Goal: Information Seeking & Learning: Find specific fact

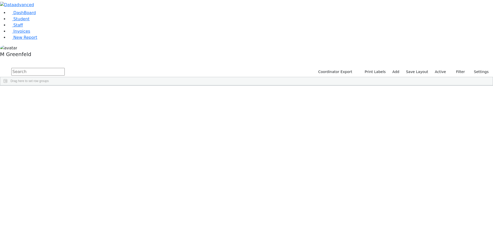
click at [65, 68] on input "text" at bounding box center [37, 72] width 53 height 8
type input "Spitz"
click at [76, 115] on div "[PERSON_NAME]" at bounding box center [64, 118] width 25 height 7
click at [76, 108] on div "Shaya" at bounding box center [64, 111] width 25 height 7
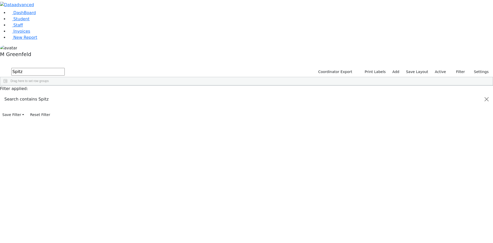
click at [76, 108] on div "Shaya" at bounding box center [64, 111] width 25 height 7
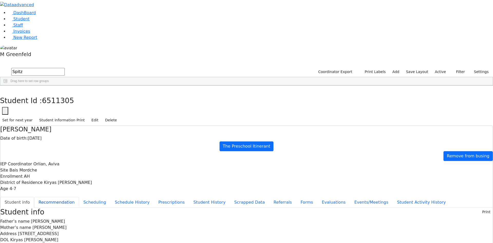
click at [79, 197] on button "Recommendation" at bounding box center [56, 202] width 45 height 11
checkbox input "true"
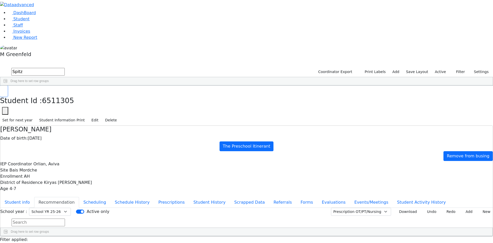
click at [5, 89] on icon "button" at bounding box center [3, 90] width 3 height 3
drag, startPoint x: 49, startPoint y: 27, endPoint x: 42, endPoint y: 26, distance: 6.8
click at [42, 26] on div "DashBoard Student Staff Invoices New Report 4" at bounding box center [246, 134] width 493 height 269
type input "Stern"
click at [0, 67] on button "submit" at bounding box center [5, 72] width 10 height 10
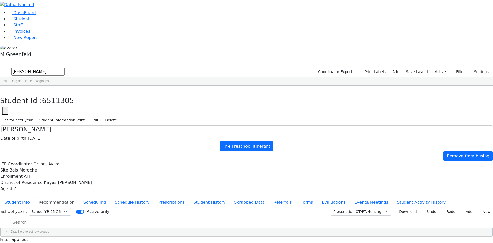
click at [74, 115] on div "Shmily" at bounding box center [61, 118] width 25 height 7
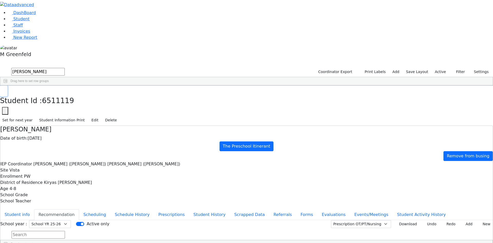
click at [7, 86] on button "button" at bounding box center [3, 91] width 7 height 11
drag, startPoint x: 95, startPoint y: 19, endPoint x: 59, endPoint y: 19, distance: 36.0
click at [59, 19] on div "DashBoard Student Staff Invoices New Report 8" at bounding box center [246, 141] width 493 height 282
click at [99, 137] on div "10/27/2022" at bounding box center [86, 140] width 25 height 7
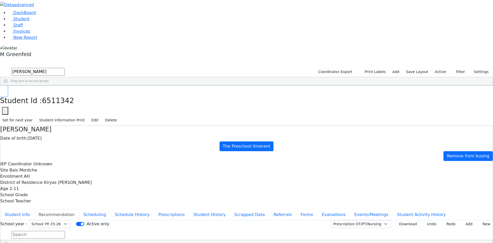
click at [7, 86] on button "button" at bounding box center [3, 91] width 7 height 11
click at [65, 68] on input "[PERSON_NAME]" at bounding box center [37, 72] width 53 height 8
click at [467, 68] on button "Settings" at bounding box center [479, 72] width 24 height 8
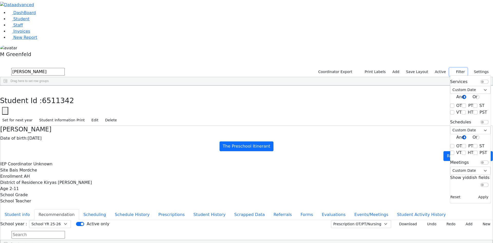
click at [460, 68] on button "Filter" at bounding box center [458, 72] width 18 height 8
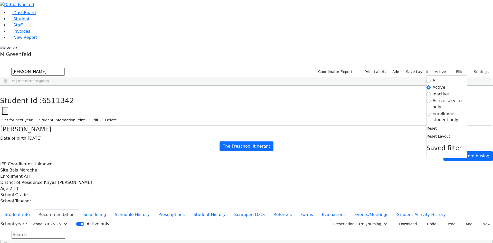
click at [437, 110] on label "Enrollment student only" at bounding box center [450, 116] width 34 height 12
click at [431, 111] on input "Enrollment student only" at bounding box center [429, 113] width 4 height 4
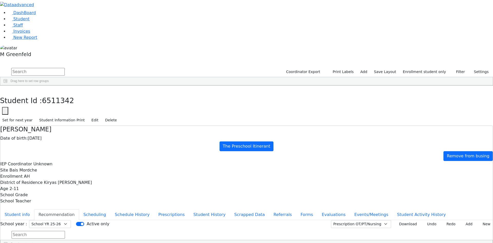
scroll to position [53, 0]
click at [5, 89] on icon "button" at bounding box center [3, 90] width 3 height 3
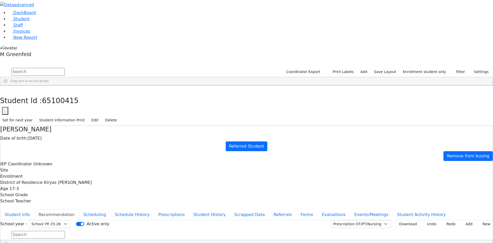
click at [317, 209] on button "Evaluations" at bounding box center [333, 214] width 33 height 11
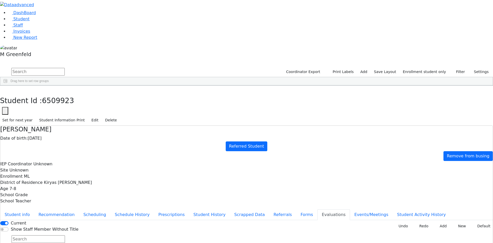
click at [458, 222] on button "New" at bounding box center [461, 226] width 16 height 8
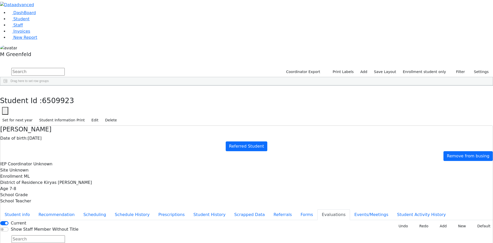
type input "s"
type input "r"
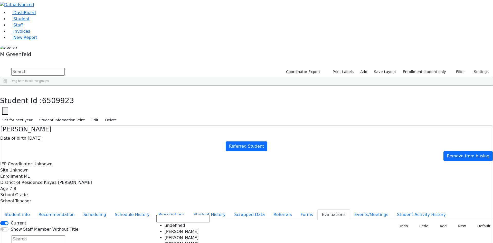
click at [442, 222] on button "Add" at bounding box center [441, 226] width 15 height 8
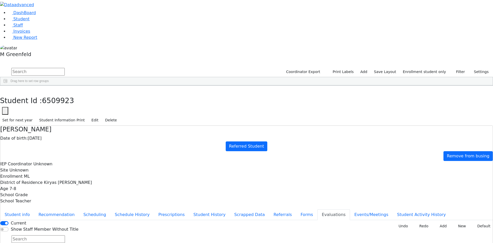
click at [442, 222] on button "Add" at bounding box center [441, 226] width 15 height 8
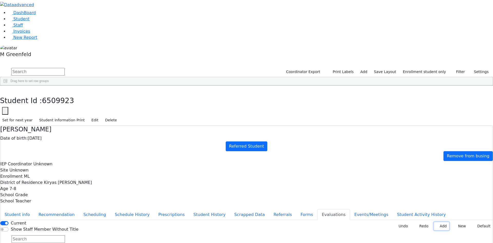
click at [441, 222] on button "Add" at bounding box center [441, 226] width 15 height 8
click at [393, 209] on button "Student Activity History" at bounding box center [422, 214] width 58 height 11
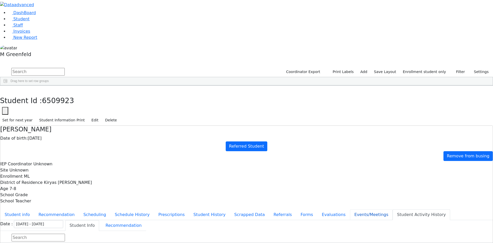
click at [350, 209] on button "Events/Meetings" at bounding box center [371, 214] width 43 height 11
click at [269, 209] on button "Referrals" at bounding box center [282, 214] width 27 height 11
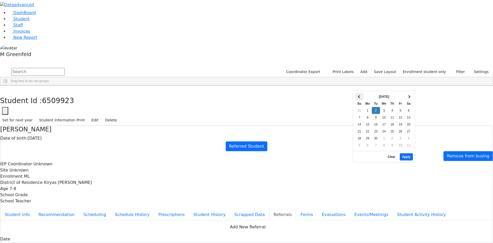
click at [358, 97] on th at bounding box center [359, 96] width 8 height 7
click at [404, 153] on button "Apply" at bounding box center [406, 156] width 13 height 7
type input "08/21/2025"
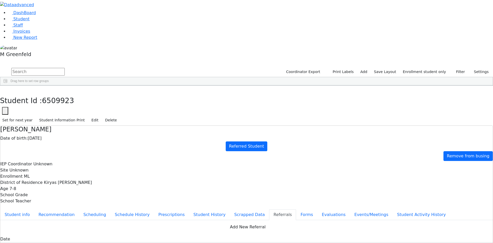
click at [350, 209] on button "Events/Meetings" at bounding box center [371, 214] width 43 height 11
click at [478, 220] on button "New" at bounding box center [485, 224] width 16 height 8
type input "2025-10-02"
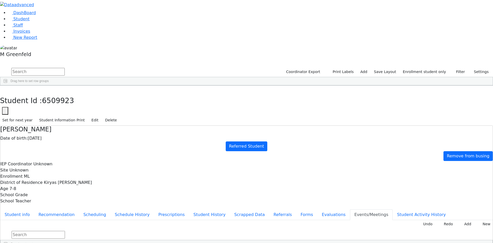
type input "2025-09-30"
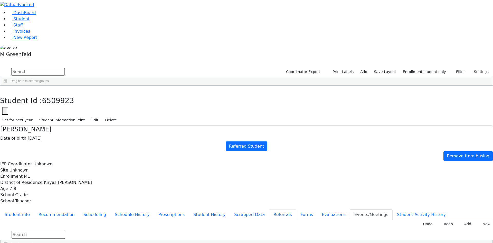
click at [269, 209] on button "Referrals" at bounding box center [282, 214] width 27 height 11
click at [7, 86] on button "button" at bounding box center [3, 91] width 7 height 11
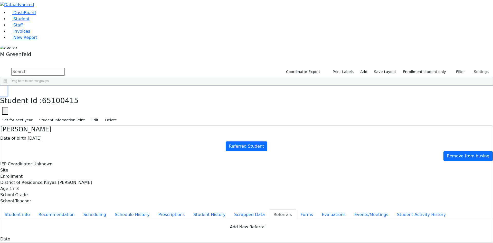
click at [5, 89] on icon "button" at bounding box center [3, 90] width 3 height 3
click at [317, 209] on button "Evaluations" at bounding box center [333, 214] width 33 height 11
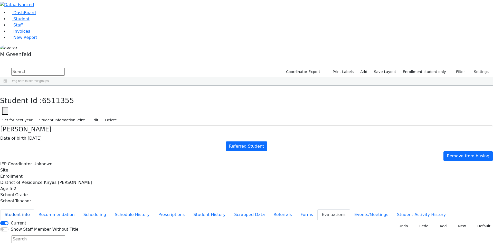
click at [34, 209] on button "Student info" at bounding box center [17, 214] width 34 height 11
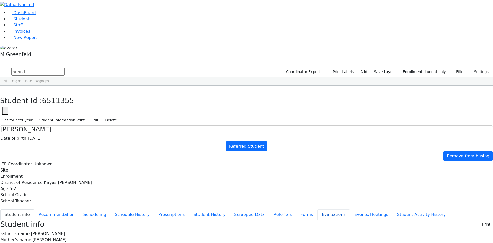
click at [317, 209] on button "Evaluations" at bounding box center [333, 214] width 33 height 11
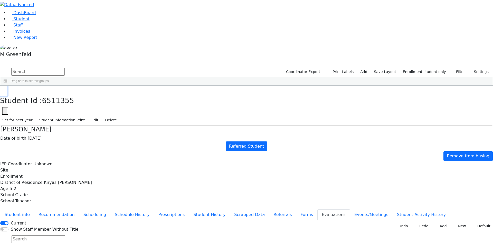
click at [5, 89] on icon "button" at bounding box center [3, 90] width 3 height 3
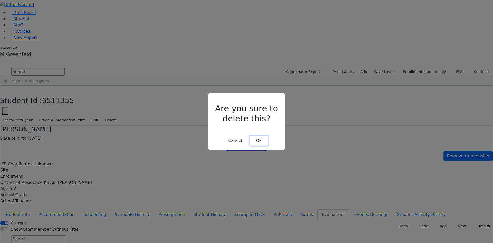
click at [257, 136] on button "Ok" at bounding box center [259, 141] width 18 height 10
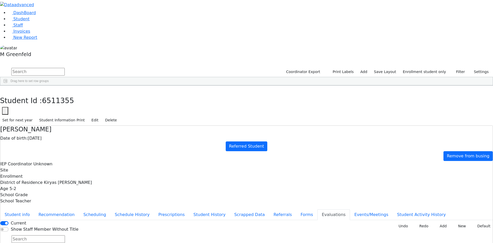
type input "te"
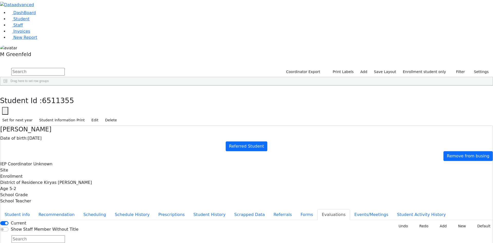
type input "2025-08-08"
type input "2025-08-14"
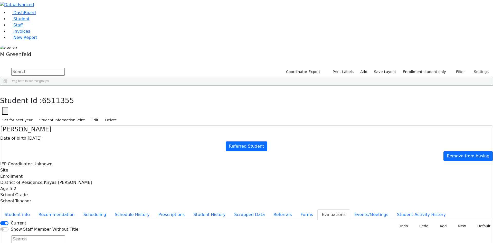
click at [7, 86] on button "button" at bounding box center [3, 91] width 7 height 11
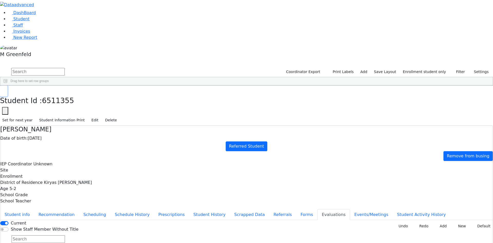
scroll to position [53, 0]
click at [5, 89] on icon "button" at bounding box center [3, 90] width 3 height 3
click at [65, 68] on input "text" at bounding box center [37, 72] width 53 height 8
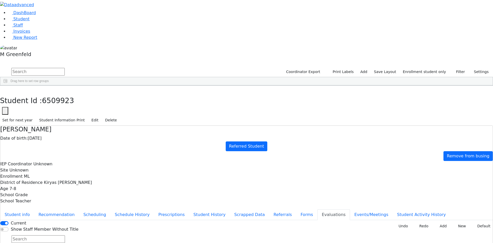
click at [26, 21] on link "Student" at bounding box center [18, 18] width 21 height 5
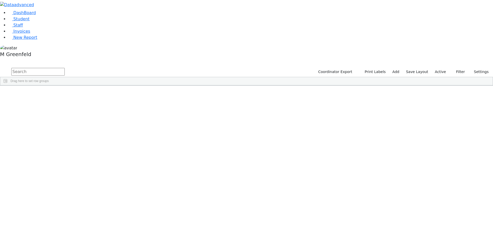
drag, startPoint x: 0, startPoint y: 0, endPoint x: 83, endPoint y: 21, distance: 86.1
click at [65, 68] on input "text" at bounding box center [37, 72] width 53 height 8
click at [101, 108] on div "06/10/2021" at bounding box center [88, 111] width 25 height 7
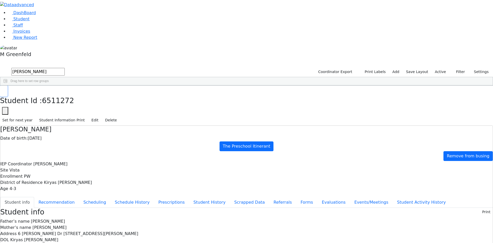
click at [7, 86] on button "button" at bounding box center [3, 91] width 7 height 11
click at [65, 68] on input "taub" at bounding box center [37, 72] width 53 height 8
type input "C"
type input "Chaim no"
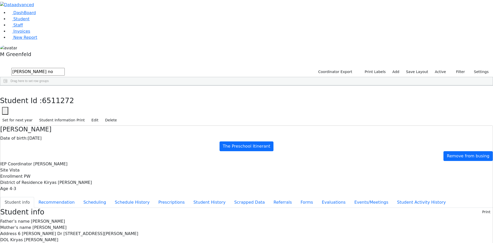
click at [52, 130] on div "Nove" at bounding box center [39, 133] width 25 height 7
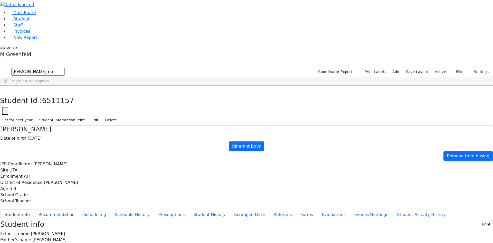
click at [79, 209] on button "Recommendation" at bounding box center [56, 214] width 45 height 11
checkbox input "true"
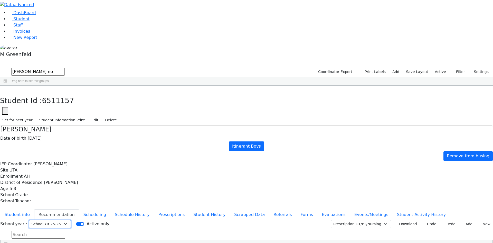
click at [71, 220] on select "Select School YR Summer YR 25 School YR 25-26 Summer YR 25 School YR 24-25 Summ…" at bounding box center [50, 224] width 42 height 8
click at [481, 220] on button "New" at bounding box center [485, 224] width 16 height 8
click at [378, 220] on select "Prescription OT/PT/Nursing CPSE OT-PT Presscription Prescription2" at bounding box center [361, 224] width 60 height 8
click at [337, 220] on select "Prescription OT/PT/Nursing CPSE OT-PT Presscription Prescription2" at bounding box center [361, 224] width 60 height 8
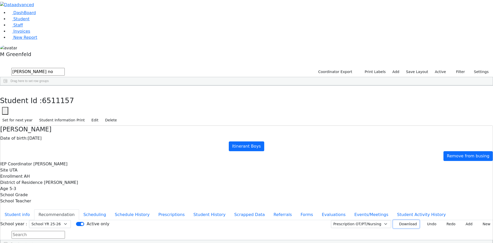
click at [402, 220] on button "Download" at bounding box center [406, 224] width 26 height 8
click at [5, 89] on icon "button" at bounding box center [3, 90] width 3 height 3
click at [36, 16] on li "DashBoard" at bounding box center [250, 13] width 485 height 6
drag, startPoint x: 36, startPoint y: 32, endPoint x: 42, endPoint y: 31, distance: 6.1
click at [30, 21] on link "Student" at bounding box center [18, 18] width 21 height 5
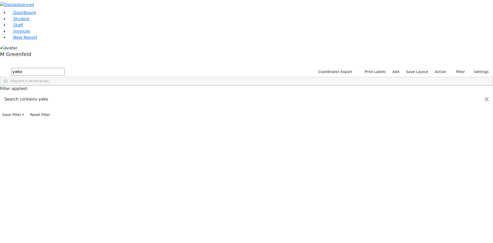
type input "yako"
click at [76, 130] on div "[PERSON_NAME]" at bounding box center [64, 133] width 25 height 7
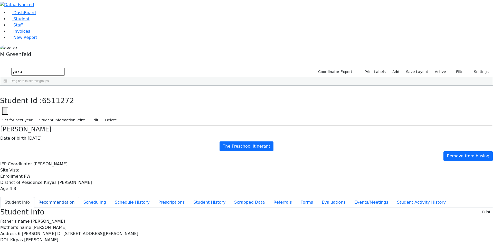
click at [79, 197] on button "Recommendation" at bounding box center [56, 202] width 45 height 11
checkbox input "true"
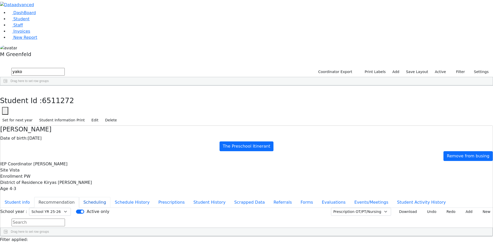
click at [110, 197] on button "Scheduling" at bounding box center [94, 202] width 31 height 11
click at [34, 197] on button "Student info" at bounding box center [17, 202] width 34 height 11
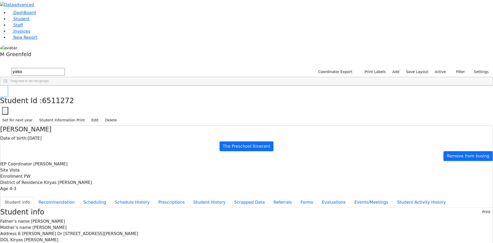
click at [5, 89] on icon "button" at bounding box center [3, 90] width 3 height 3
click at [65, 68] on input "yako" at bounding box center [37, 72] width 53 height 8
type input "yisroel"
click at [74, 115] on div "[PERSON_NAME]" at bounding box center [61, 118] width 25 height 7
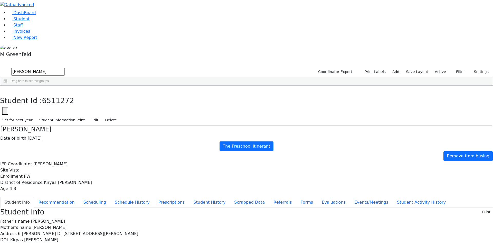
click at [74, 115] on div "[PERSON_NAME]" at bounding box center [61, 118] width 25 height 7
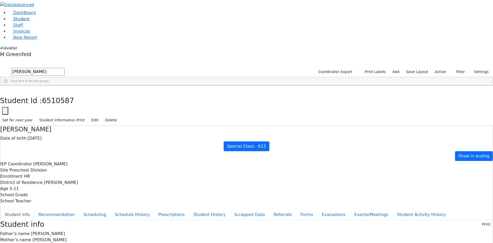
click at [30, 21] on link "Student" at bounding box center [18, 18] width 21 height 5
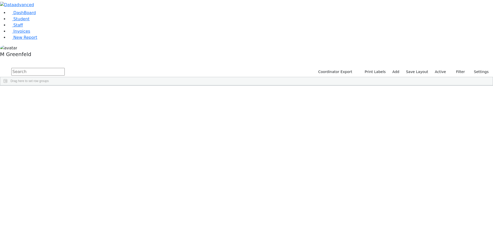
click at [65, 68] on input "text" at bounding box center [37, 72] width 53 height 8
type input "rosenb"
click at [76, 180] on div "[PERSON_NAME]" at bounding box center [64, 183] width 25 height 7
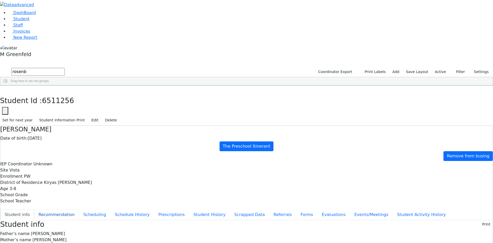
click at [79, 209] on button "Recommendation" at bounding box center [56, 214] width 45 height 11
checkbox input "true"
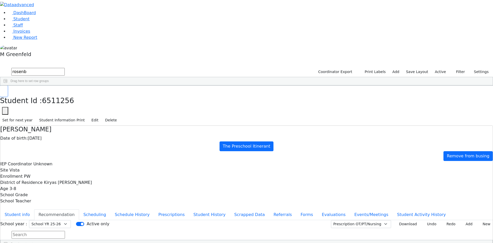
click at [7, 86] on button "button" at bounding box center [3, 91] width 7 height 11
click at [65, 68] on input "rosenb" at bounding box center [37, 72] width 53 height 8
type input "mend"
click at [0, 67] on button "submit" at bounding box center [5, 72] width 10 height 10
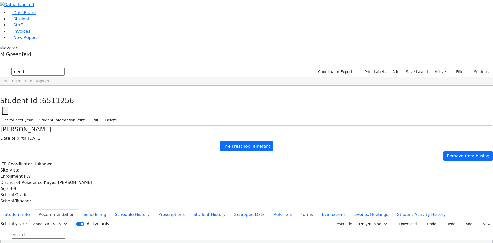
click at [76, 144] on div "Mendel" at bounding box center [64, 147] width 25 height 7
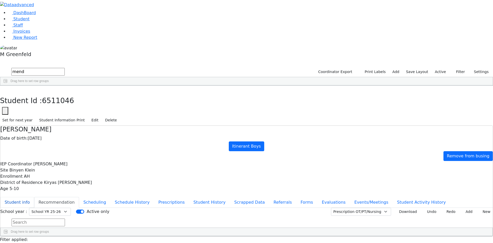
click at [34, 197] on button "Student info" at bounding box center [17, 202] width 34 height 11
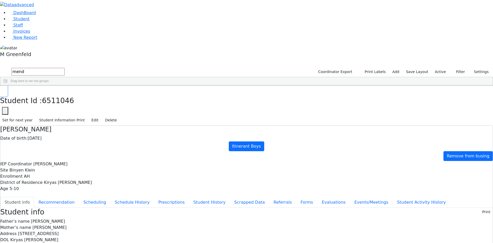
click at [7, 86] on button "button" at bounding box center [3, 91] width 7 height 11
click at [20, 27] on link "Staff" at bounding box center [15, 25] width 15 height 5
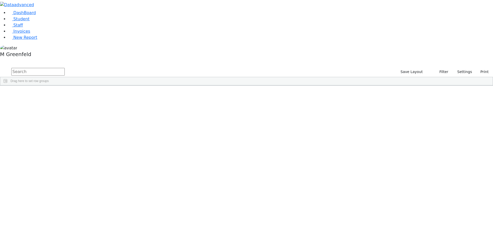
click at [65, 68] on input "text" at bounding box center [37, 72] width 53 height 8
drag, startPoint x: 90, startPoint y: 23, endPoint x: 91, endPoint y: 26, distance: 2.7
click at [65, 68] on input "914" at bounding box center [37, 72] width 53 height 8
type input "914"
click at [65, 68] on input "914" at bounding box center [37, 72] width 53 height 8
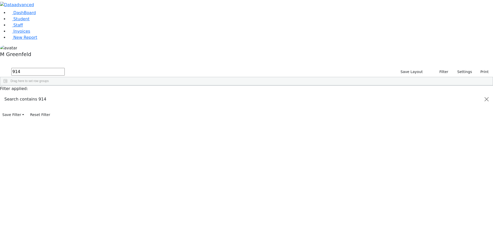
click at [65, 68] on input "914" at bounding box center [37, 72] width 53 height 8
click at [30, 21] on link "Student" at bounding box center [18, 18] width 21 height 5
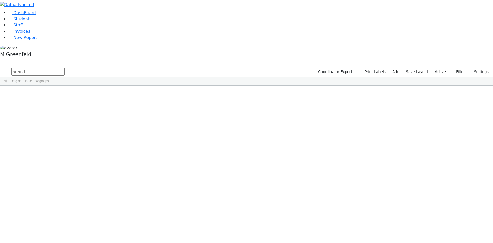
click at [65, 68] on input "text" at bounding box center [37, 72] width 53 height 8
type input "mende"
click at [52, 115] on div "[PERSON_NAME]" at bounding box center [39, 118] width 25 height 7
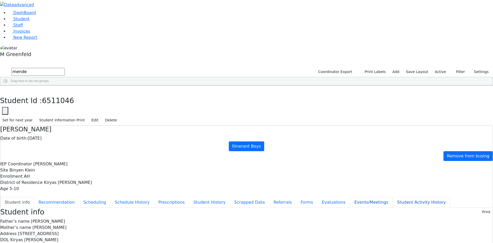
click at [124, 197] on ul "Student info Recommendation Scheduling Schedule History Prescriptions Student H…" at bounding box center [246, 202] width 493 height 11
click at [350, 197] on button "Events/Meetings" at bounding box center [371, 202] width 43 height 11
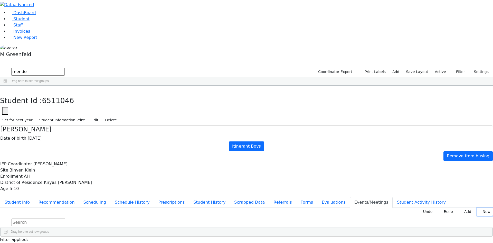
click at [477, 208] on button "New" at bounding box center [485, 212] width 16 height 8
type input "2025-09-02"
type input "a"
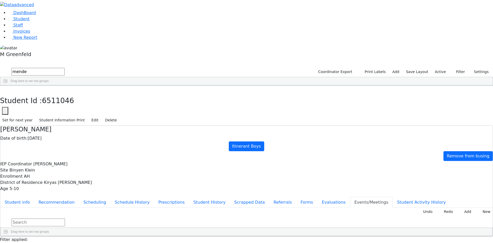
click at [147, 238] on span "Meeting Location" at bounding box center [133, 240] width 25 height 4
type input "Declines OT"
drag, startPoint x: 117, startPoint y: 62, endPoint x: 128, endPoint y: 77, distance: 19.3
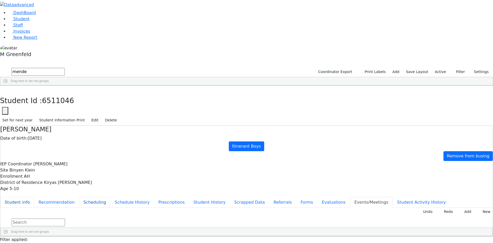
click at [34, 197] on button "Student info" at bounding box center [17, 202] width 34 height 11
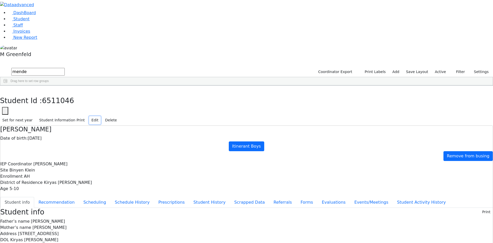
click at [101, 116] on button "Edit" at bounding box center [95, 120] width 12 height 8
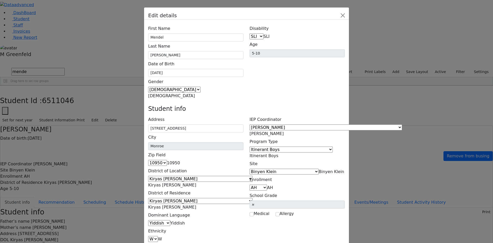
type input "yomtovchest@gmail.com"
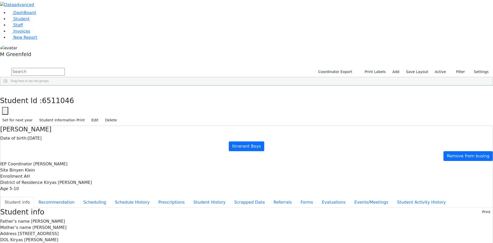
scroll to position [3, 0]
drag, startPoint x: 269, startPoint y: 202, endPoint x: 317, endPoint y: 202, distance: 48.0
copy span "yomtovchest@gmail.com"
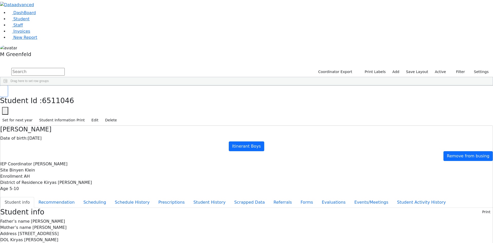
click at [7, 86] on button "button" at bounding box center [3, 91] width 7 height 11
click at [462, 68] on button "Filter" at bounding box center [458, 72] width 18 height 8
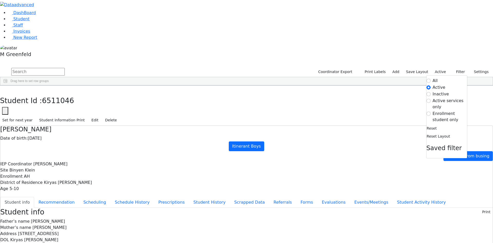
click at [441, 110] on label "Enrollment student only" at bounding box center [450, 116] width 34 height 12
click at [431, 111] on input "Enrollment student only" at bounding box center [429, 113] width 4 height 4
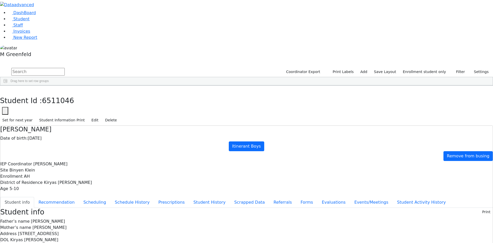
scroll to position [45, 0]
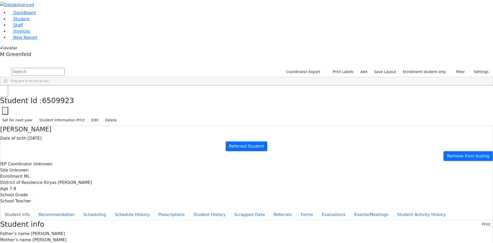
click at [7, 86] on button "button" at bounding box center [3, 91] width 7 height 11
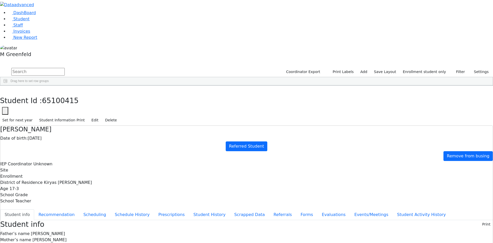
copy div "rs9176521433@gmail.com"
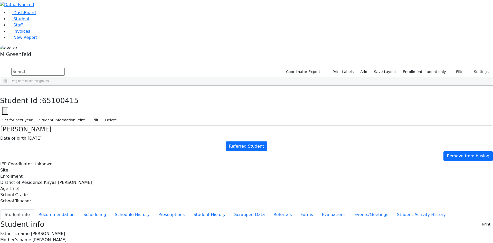
copy div "(917) 652-1433"
drag, startPoint x: 165, startPoint y: 9, endPoint x: 159, endPoint y: 5, distance: 7.3
click at [165, 86] on div "Student Id : 65100415 Student Id 65100415 Cancel Save Set for next year Student…" at bounding box center [246, 106] width 493 height 40
click at [159, 86] on div "Student Id : 65100415 Student Id 65100415 Cancel Save Set for next year Student…" at bounding box center [246, 106] width 493 height 40
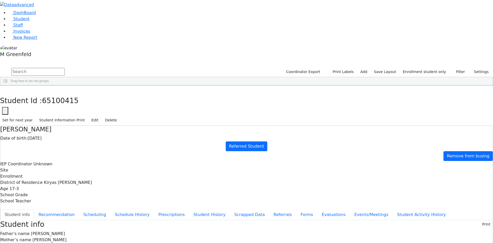
click at [8, 107] on button "button" at bounding box center [5, 111] width 6 height 8
drag, startPoint x: 133, startPoint y: 29, endPoint x: 151, endPoint y: 30, distance: 17.8
click at [60, 121] on input "65100415" at bounding box center [31, 126] width 58 height 10
paste input "1369"
type input "6511369"
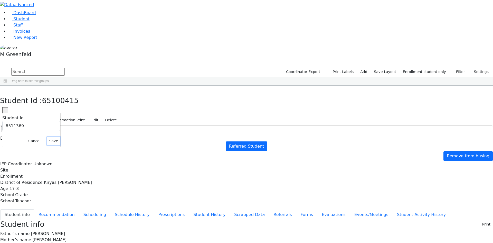
click at [60, 137] on button "Save" at bounding box center [53, 141] width 13 height 8
copy div "(347) 907-4718"
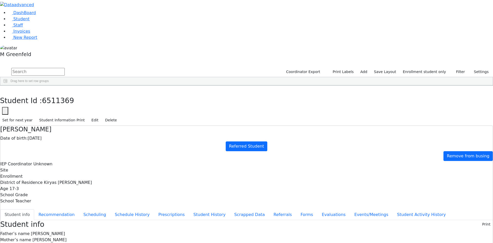
copy div "rs9176521433@gmail.com"
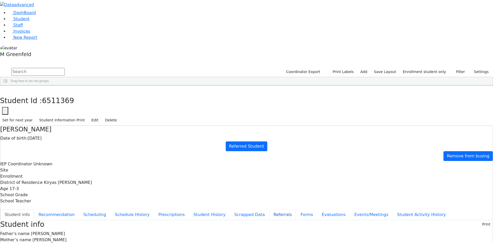
click at [269, 209] on button "Referrals" at bounding box center [282, 214] width 27 height 11
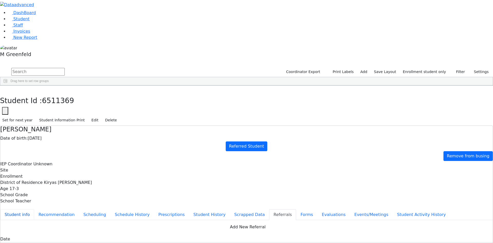
click at [34, 209] on button "Student info" at bounding box center [17, 214] width 34 height 11
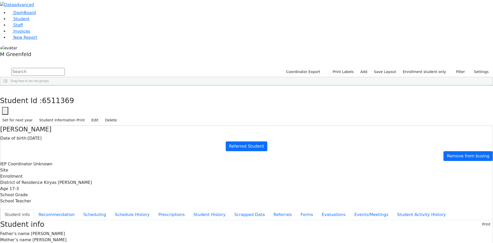
scroll to position [1, 0]
drag, startPoint x: 197, startPoint y: 70, endPoint x: 239, endPoint y: 89, distance: 46.1
drag, startPoint x: 203, startPoint y: 74, endPoint x: 252, endPoint y: 99, distance: 54.9
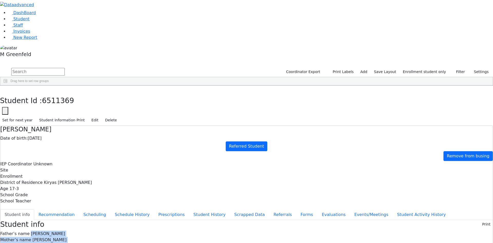
click at [34, 209] on button "Student info" at bounding box center [17, 214] width 34 height 11
click at [202, 220] on div "Student info Print" at bounding box center [246, 224] width 493 height 9
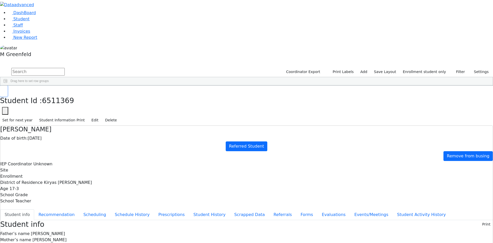
click at [7, 86] on button "button" at bounding box center [3, 91] width 7 height 11
click at [65, 68] on input "text" at bounding box center [37, 72] width 53 height 8
click at [30, 21] on link "Student" at bounding box center [18, 18] width 21 height 5
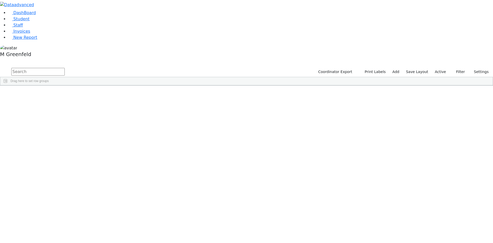
click at [120, 15] on div "DashBoard Student Staff Invoices New Report A" at bounding box center [246, 43] width 493 height 86
click at [65, 68] on input "text" at bounding box center [37, 72] width 53 height 8
type input "[PERSON_NAME]"
click at [440, 68] on label "Active" at bounding box center [441, 72] width 16 height 8
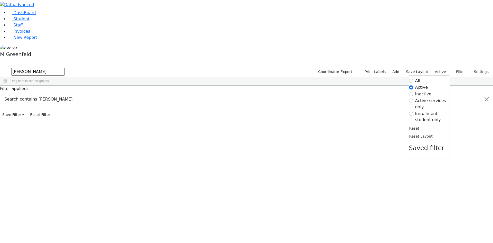
click at [422, 91] on label "Inactive" at bounding box center [423, 94] width 16 height 6
click at [413, 92] on input "Inactive" at bounding box center [411, 94] width 4 height 4
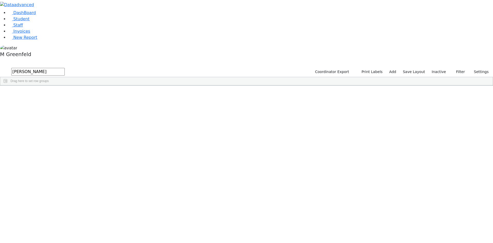
click at [65, 68] on input "[PERSON_NAME]" at bounding box center [37, 72] width 53 height 8
type input "[PERSON_NAME]"
click at [76, 101] on div "Eli" at bounding box center [64, 104] width 25 height 7
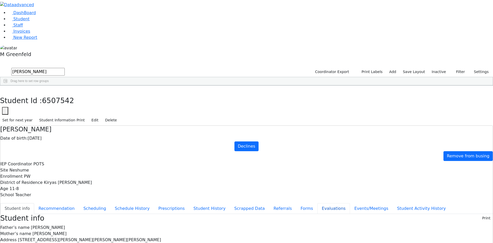
click at [317, 203] on button "Evaluations" at bounding box center [333, 208] width 33 height 11
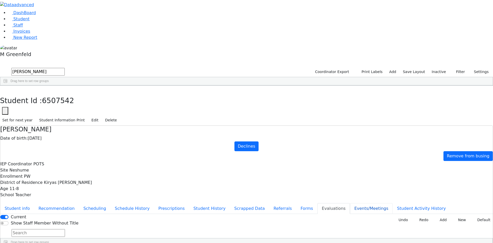
click at [350, 203] on button "Events/Meetings" at bounding box center [371, 208] width 43 height 11
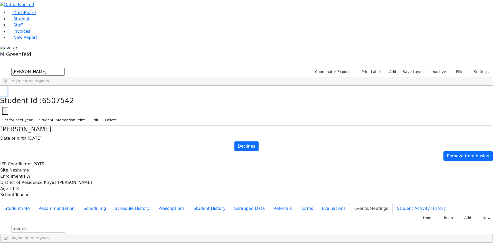
click at [7, 86] on button "button" at bounding box center [3, 91] width 7 height 11
click at [456, 68] on button "Filter" at bounding box center [458, 72] width 18 height 8
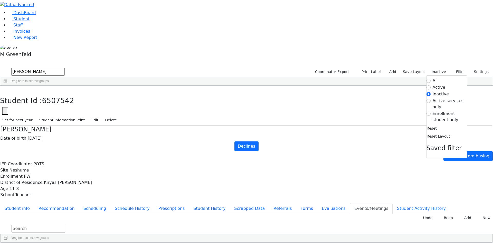
click at [442, 110] on label "Enrollment student only" at bounding box center [450, 116] width 34 height 12
click at [431, 111] on input "Enrollment student only" at bounding box center [429, 113] width 4 height 4
